Goal: Transaction & Acquisition: Purchase product/service

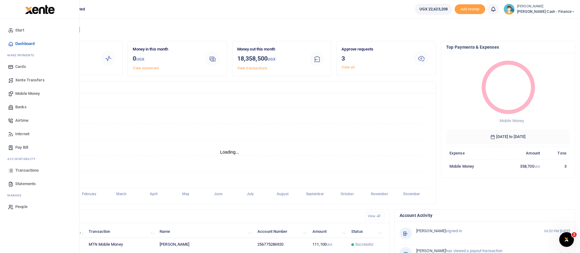
click at [23, 94] on span "Mobile Money" at bounding box center [27, 94] width 24 height 6
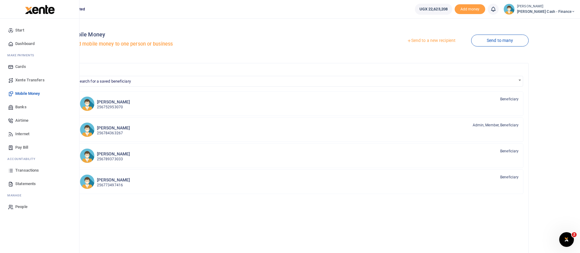
click at [38, 80] on span "Xente Transfers" at bounding box center [29, 80] width 29 height 6
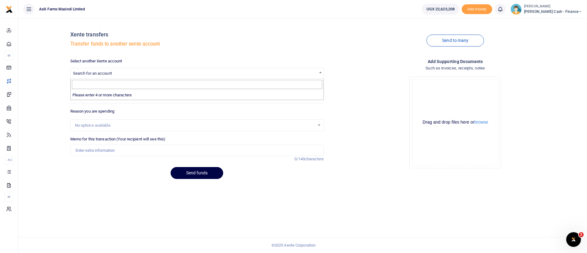
click at [149, 74] on span "Search for an account" at bounding box center [197, 72] width 253 height 9
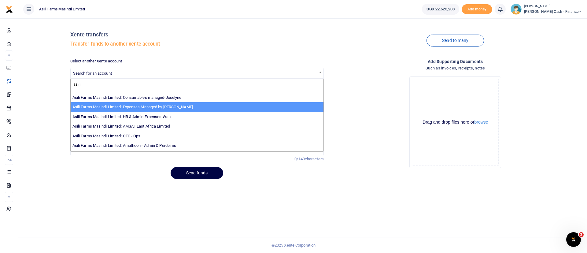
scroll to position [37, 0]
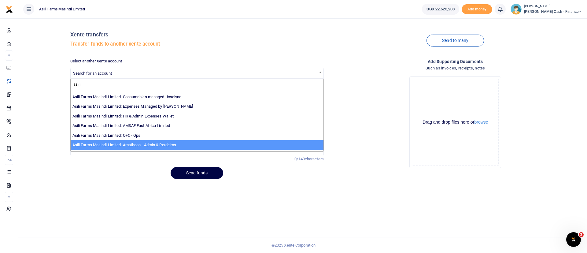
type input "asili"
select select "4039"
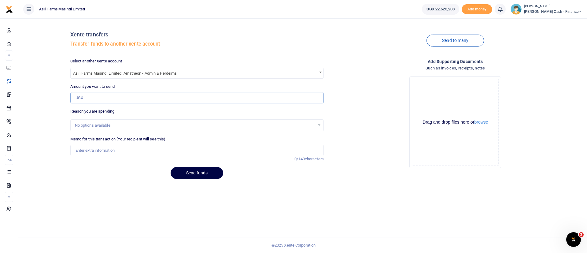
click at [101, 95] on input "Amount you want to send" at bounding box center [197, 98] width 254 height 12
type input "125,000"
click at [90, 149] on input "Memo for this transaction (Your recipient will see this)" at bounding box center [197, 151] width 254 height 12
click at [149, 154] on input "Funds transfer to AAU for Ronald mutebi stock take field facilitation" at bounding box center [197, 151] width 254 height 12
click at [147, 151] on input "Funds transfer to AAU for Ronald mutebi stock take field facilitation" at bounding box center [197, 151] width 254 height 12
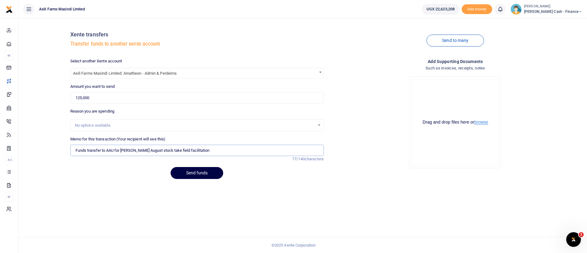
type input "Funds transfer to AAU for Ronald mutebi August stock take field facilitation"
click at [478, 122] on button "browse" at bounding box center [482, 122] width 14 height 5
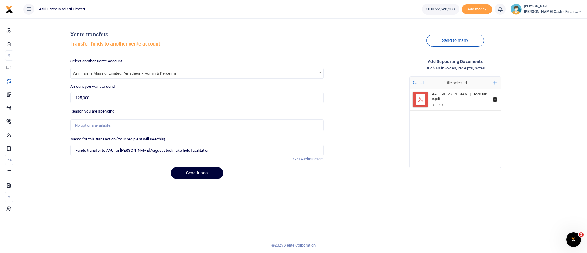
click at [199, 177] on button "Send funds" at bounding box center [197, 173] width 53 height 12
